Goal: Task Accomplishment & Management: Use online tool/utility

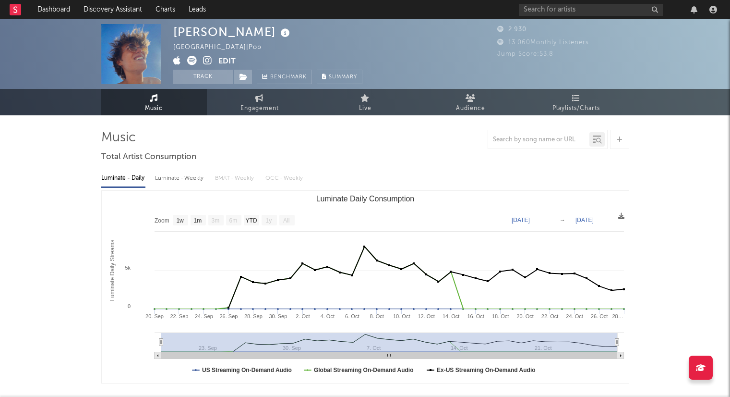
select select "1w"
click at [544, 11] on input "text" at bounding box center [591, 10] width 144 height 12
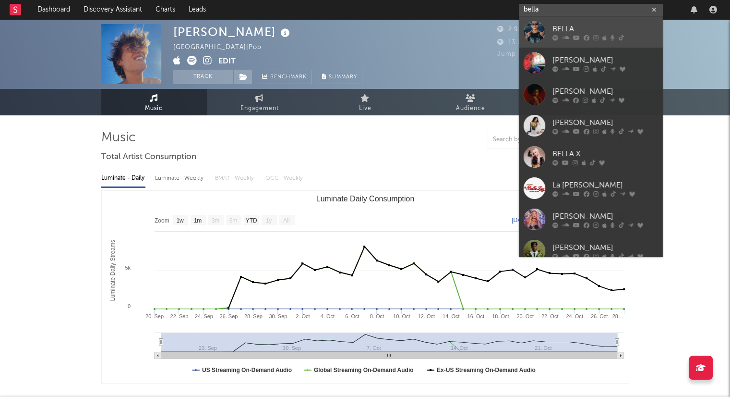
type input "bella"
click at [577, 33] on div "BELLA" at bounding box center [606, 29] width 106 height 12
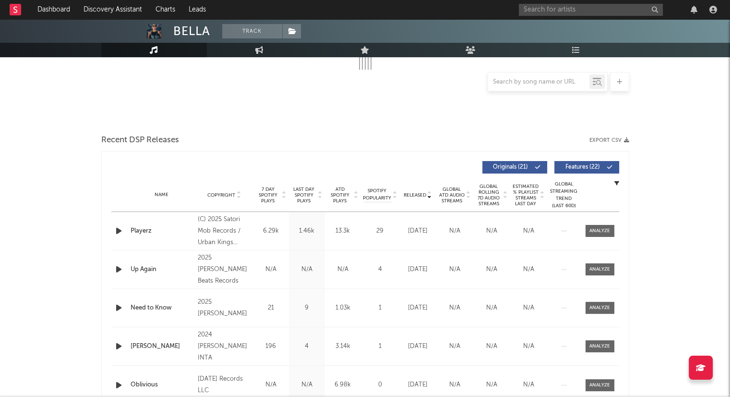
scroll to position [267, 0]
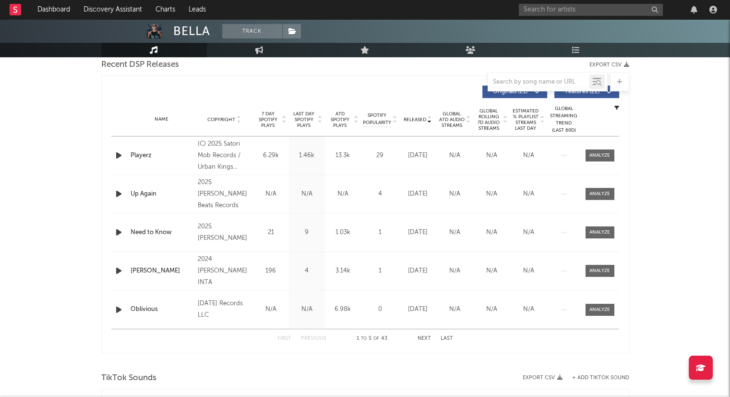
select select "6m"
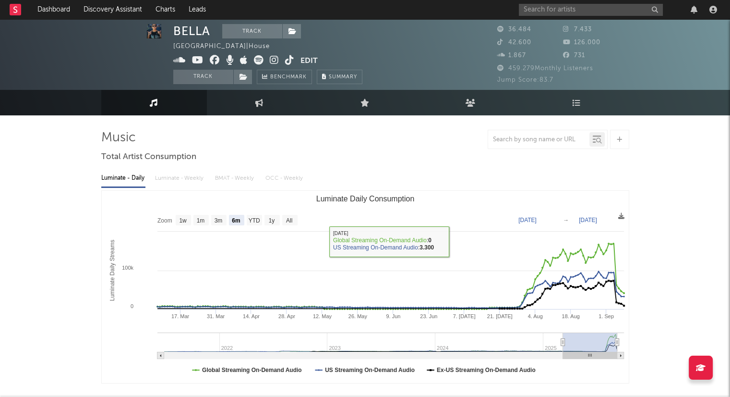
scroll to position [0, 0]
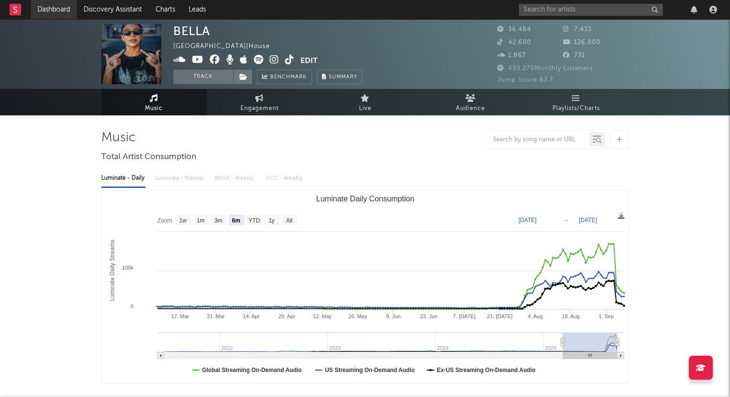
click at [61, 15] on link "Dashboard" at bounding box center [54, 9] width 46 height 19
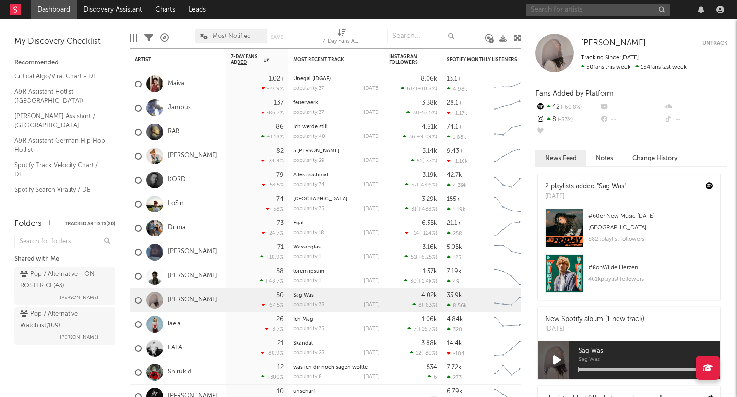
click at [560, 10] on input "text" at bounding box center [598, 10] width 144 height 12
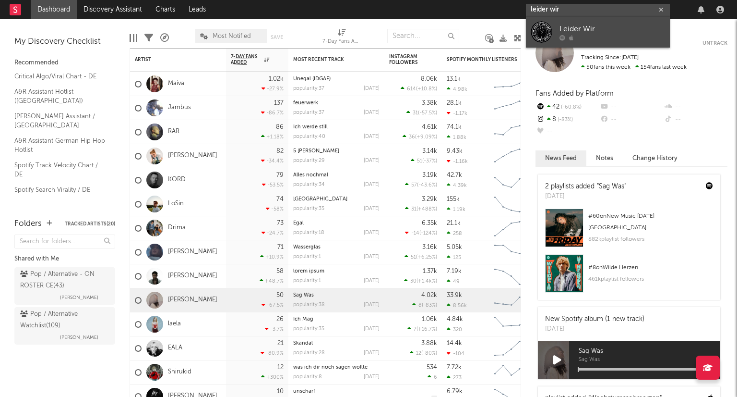
type input "leider wir"
click at [599, 33] on div "Leider Wir" at bounding box center [613, 29] width 106 height 12
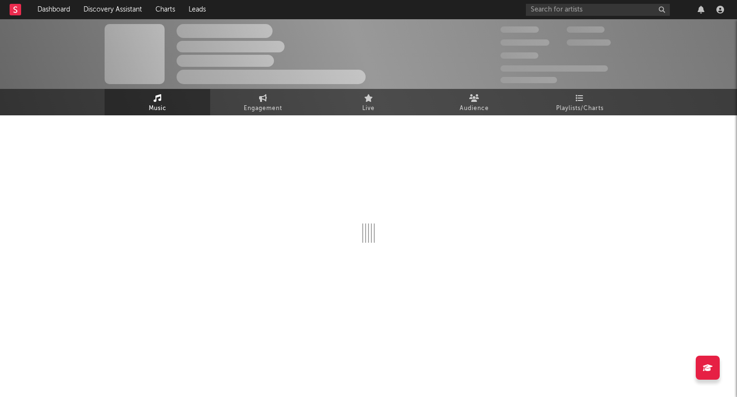
select select "1w"
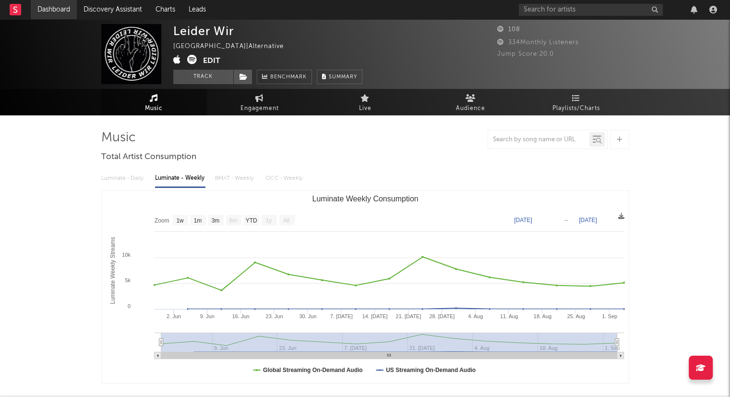
click at [55, 12] on link "Dashboard" at bounding box center [54, 9] width 46 height 19
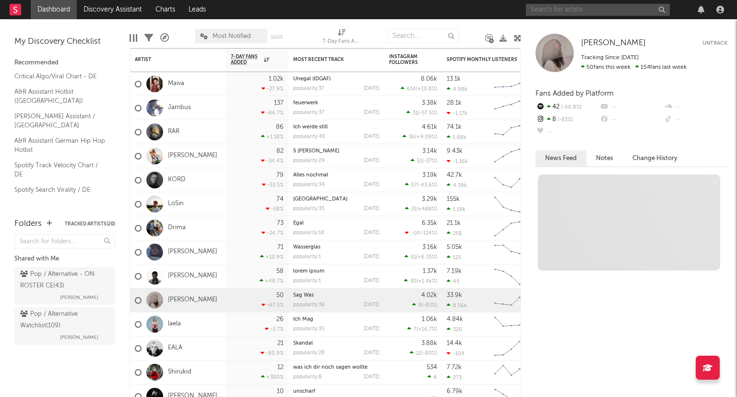
click at [572, 11] on input "text" at bounding box center [598, 10] width 144 height 12
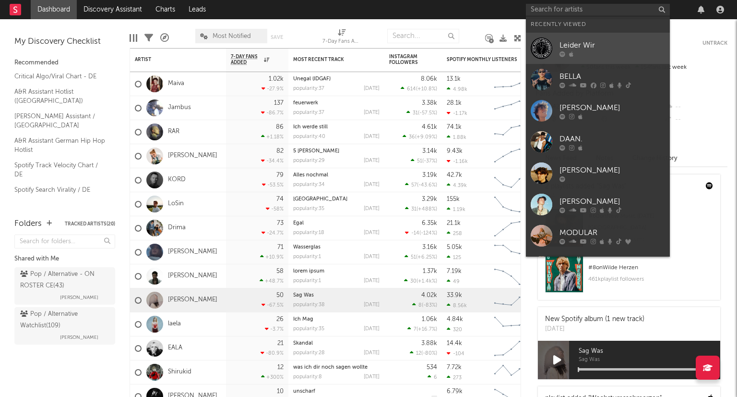
click at [598, 35] on link "Leider Wir" at bounding box center [598, 48] width 144 height 31
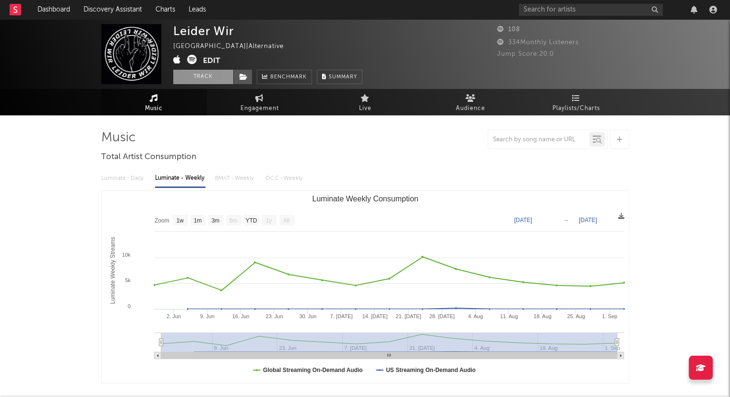
click at [190, 83] on button "Track" at bounding box center [203, 77] width 60 height 14
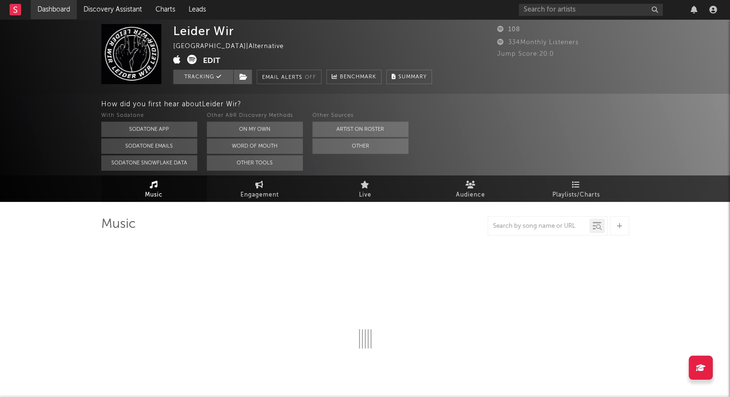
click at [46, 10] on link "Dashboard" at bounding box center [54, 9] width 46 height 19
